Goal: Task Accomplishment & Management: Manage account settings

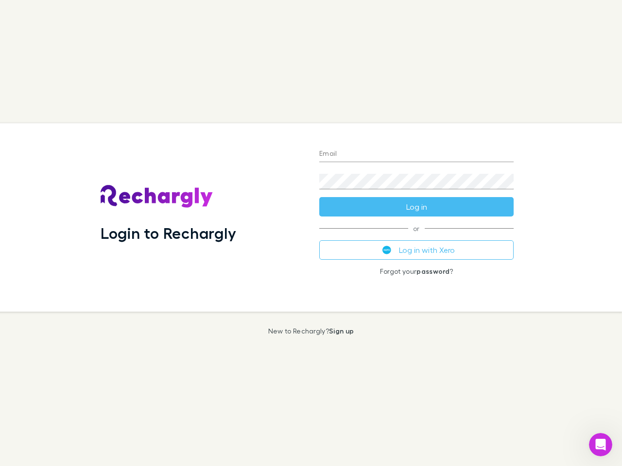
click at [311, 233] on div "Login to Rechargly" at bounding box center [202, 217] width 219 height 188
click at [416, 154] on input "Email" at bounding box center [416, 155] width 194 height 16
click at [416, 207] on button "Log in" at bounding box center [416, 206] width 194 height 19
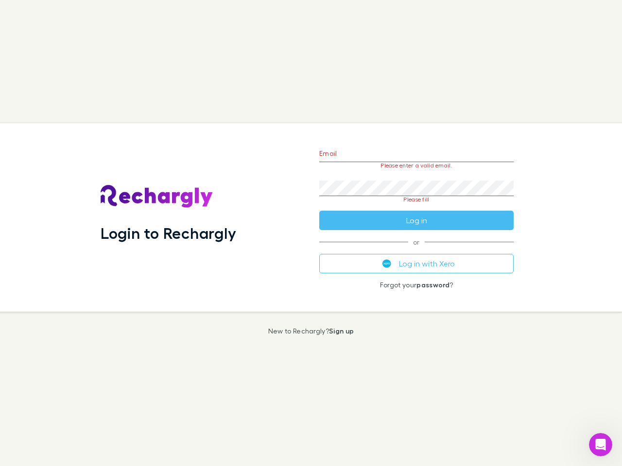
click at [416, 250] on div "Email Please enter a valid email. Password Please fill Log in or Log in with Xe…" at bounding box center [416, 217] width 210 height 188
click at [600, 445] on icon "Open Intercom Messenger" at bounding box center [601, 445] width 16 height 16
